Goal: Information Seeking & Learning: Learn about a topic

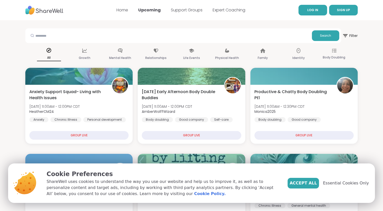
click at [317, 14] on link "LOG IN" at bounding box center [312, 10] width 29 height 11
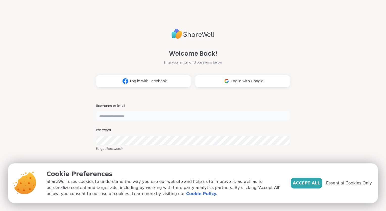
click at [164, 113] on input "text" at bounding box center [193, 116] width 194 height 10
type input "**********"
click at [113, 149] on link "Forgot Password?" at bounding box center [193, 148] width 194 height 5
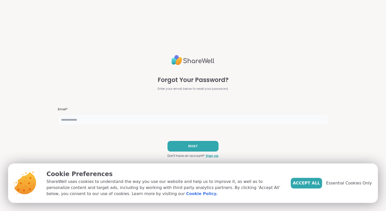
click at [110, 119] on input "text" at bounding box center [193, 120] width 271 height 10
type input "**********"
click at [186, 145] on button "RESET" at bounding box center [193, 146] width 51 height 11
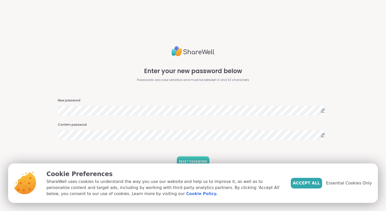
click at [193, 162] on span "RESET PASSWORD" at bounding box center [193, 161] width 29 height 5
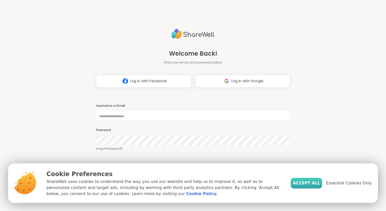
click at [318, 183] on span "Accept All" at bounding box center [306, 183] width 27 height 6
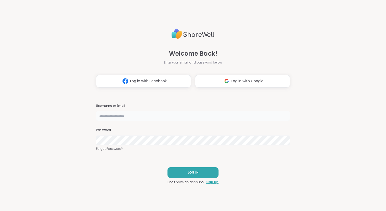
click at [215, 116] on input "text" at bounding box center [193, 116] width 194 height 10
type input "**********"
click at [185, 174] on button "LOG IN" at bounding box center [193, 172] width 51 height 11
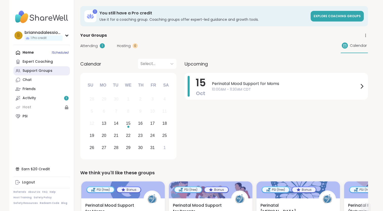
click at [53, 71] on link "Support Groups" at bounding box center [41, 70] width 56 height 9
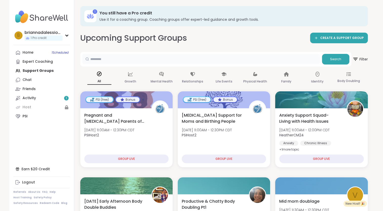
click at [144, 63] on input "text" at bounding box center [200, 59] width 237 height 10
type input "********"
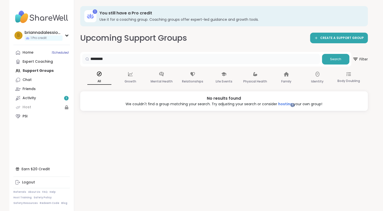
click at [144, 63] on input "********" at bounding box center [200, 59] width 237 height 10
click at [102, 78] on p "All" at bounding box center [99, 81] width 24 height 7
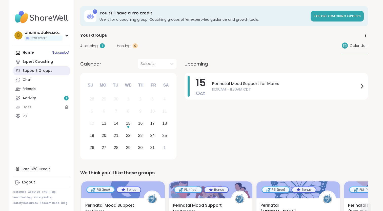
click at [53, 71] on link "Support Groups" at bounding box center [41, 70] width 56 height 9
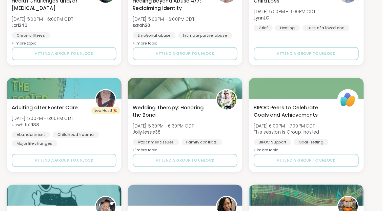
scroll to position [848, 0]
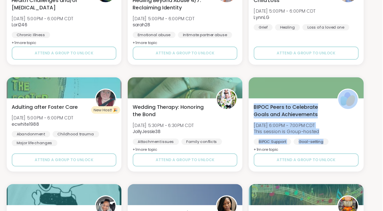
drag, startPoint x: 378, startPoint y: 117, endPoint x: 377, endPoint y: 110, distance: 6.8
drag, startPoint x: 377, startPoint y: 110, endPoint x: 375, endPoint y: 137, distance: 26.6
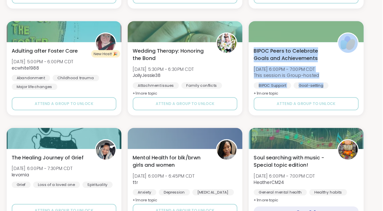
scroll to position [922, 0]
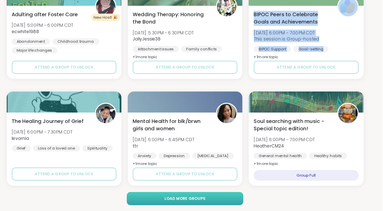
click at [257, 200] on button "Load more groups" at bounding box center [224, 200] width 94 height 11
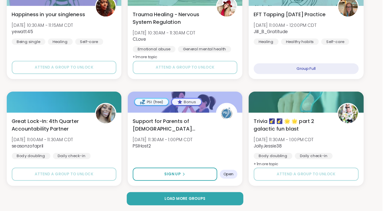
scroll to position [1954, 0]
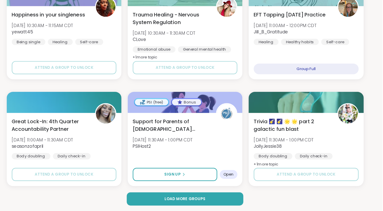
click at [254, 197] on button "Load more groups" at bounding box center [224, 200] width 94 height 11
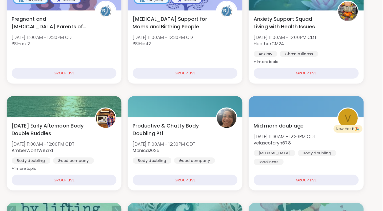
scroll to position [0, 0]
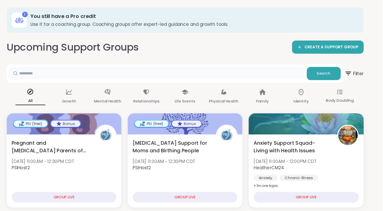
click at [203, 59] on input "text" at bounding box center [200, 59] width 237 height 10
type input "****"
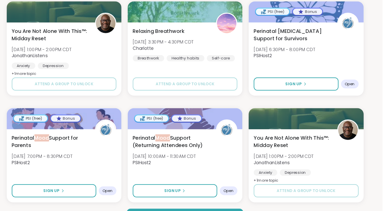
scroll to position [922, 0]
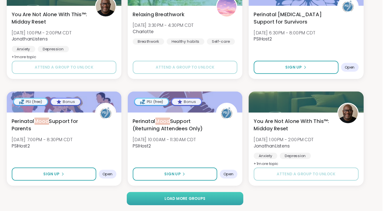
click at [188, 195] on button "Load more groups" at bounding box center [224, 200] width 94 height 11
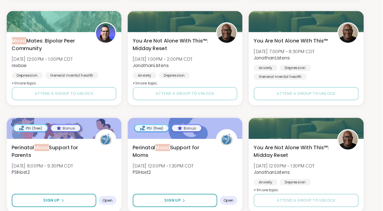
scroll to position [1245, 0]
